Goal: Information Seeking & Learning: Learn about a topic

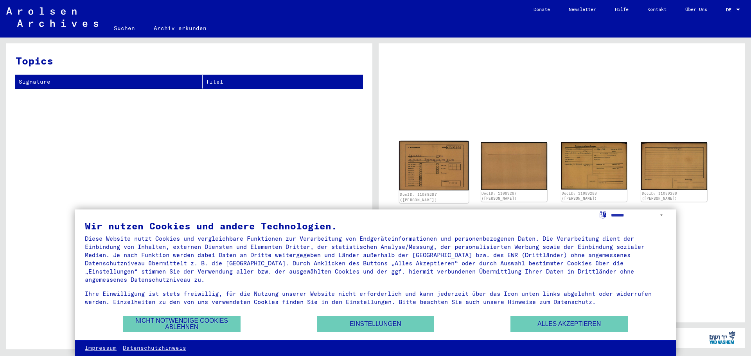
click at [424, 162] on img at bounding box center [433, 166] width 69 height 50
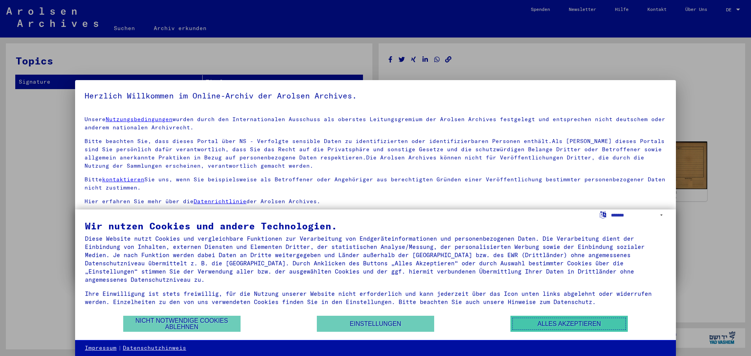
click at [575, 323] on button "Alles akzeptieren" at bounding box center [568, 324] width 117 height 16
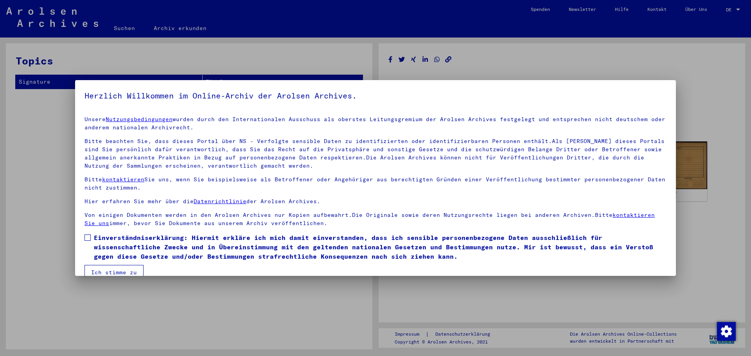
click at [378, 292] on div at bounding box center [375, 178] width 751 height 356
click at [92, 237] on label "Einverständniserklärung: Hiermit erkläre ich mich damit einverstanden, dass ich…" at bounding box center [375, 247] width 582 height 28
click at [104, 265] on button "Ich stimme zu" at bounding box center [113, 272] width 59 height 15
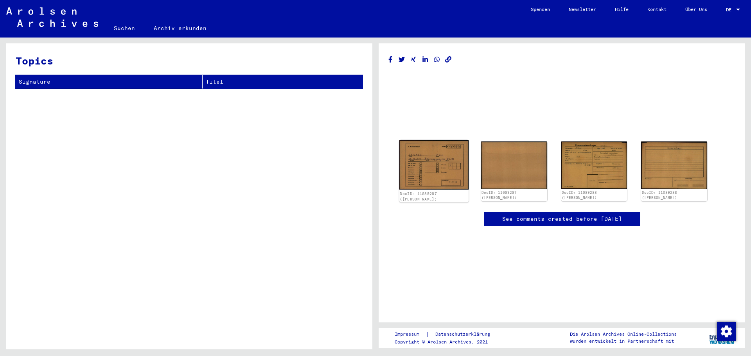
click at [422, 172] on img at bounding box center [433, 165] width 69 height 50
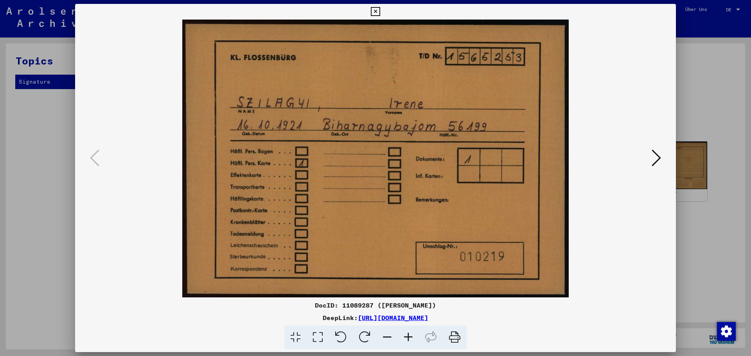
click at [152, 210] on img at bounding box center [375, 159] width 547 height 278
click at [659, 154] on icon at bounding box center [655, 158] width 9 height 19
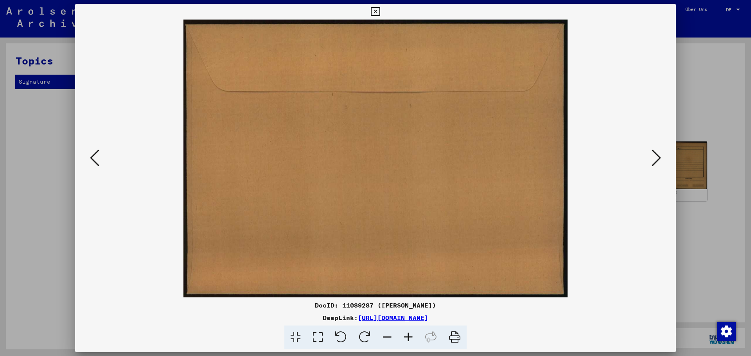
click at [660, 154] on icon at bounding box center [655, 158] width 9 height 19
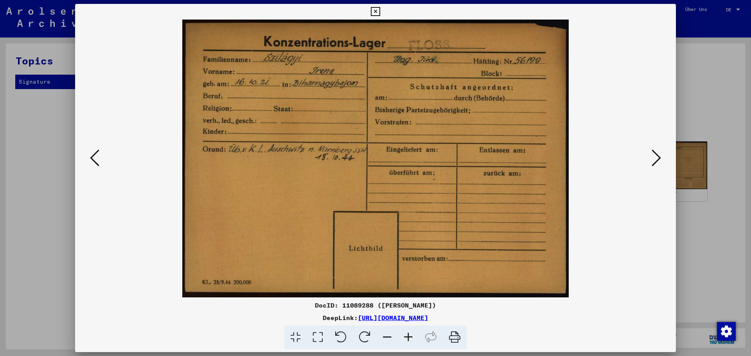
click at [660, 157] on icon at bounding box center [655, 158] width 9 height 19
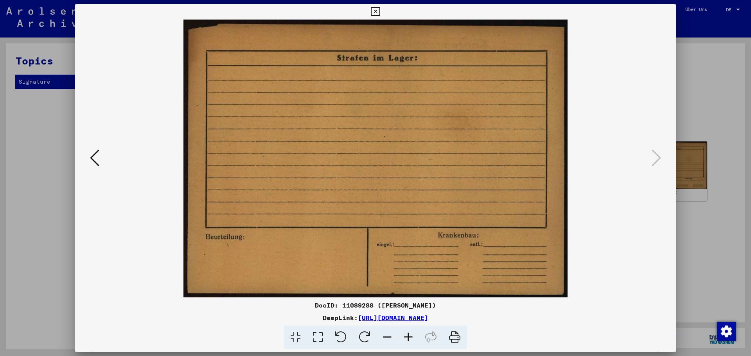
click at [39, 183] on div at bounding box center [375, 178] width 751 height 356
